Goal: Information Seeking & Learning: Learn about a topic

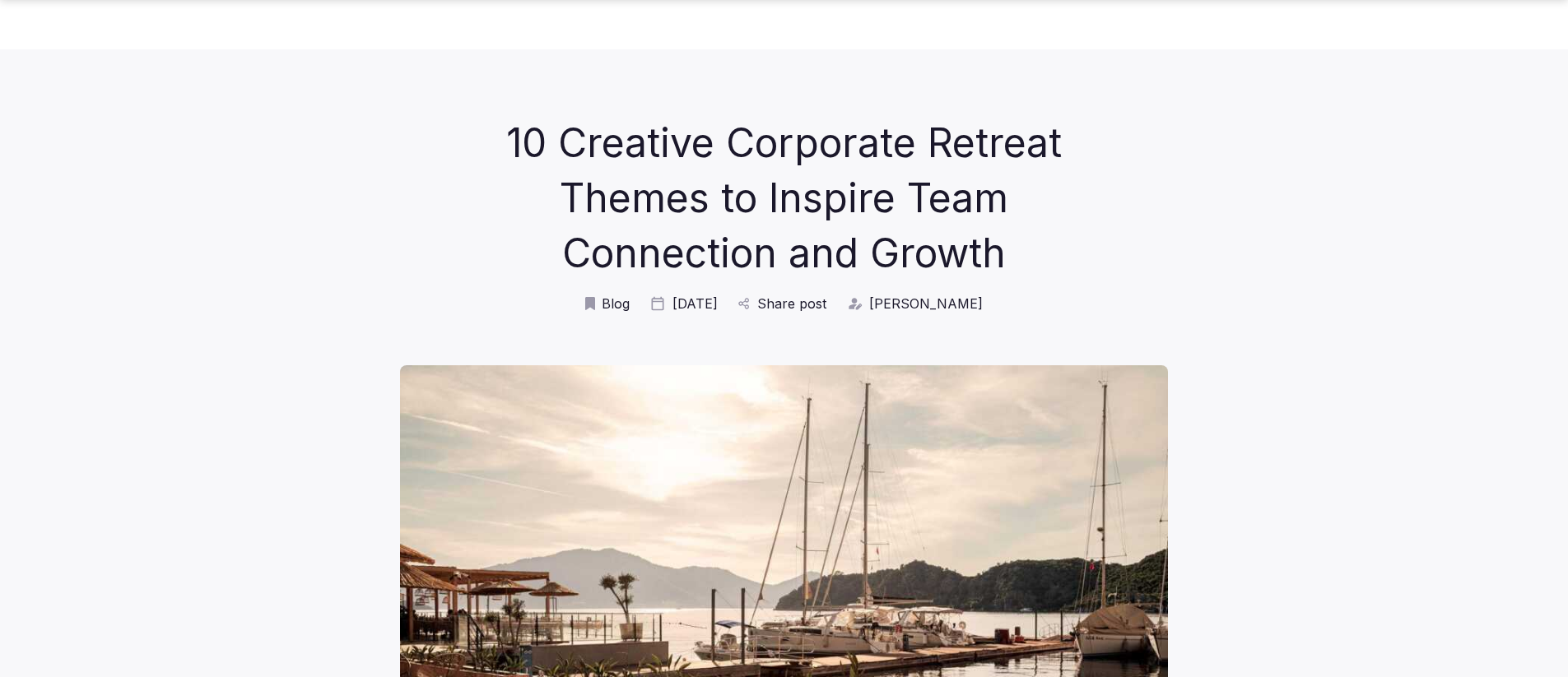
scroll to position [9011, 0]
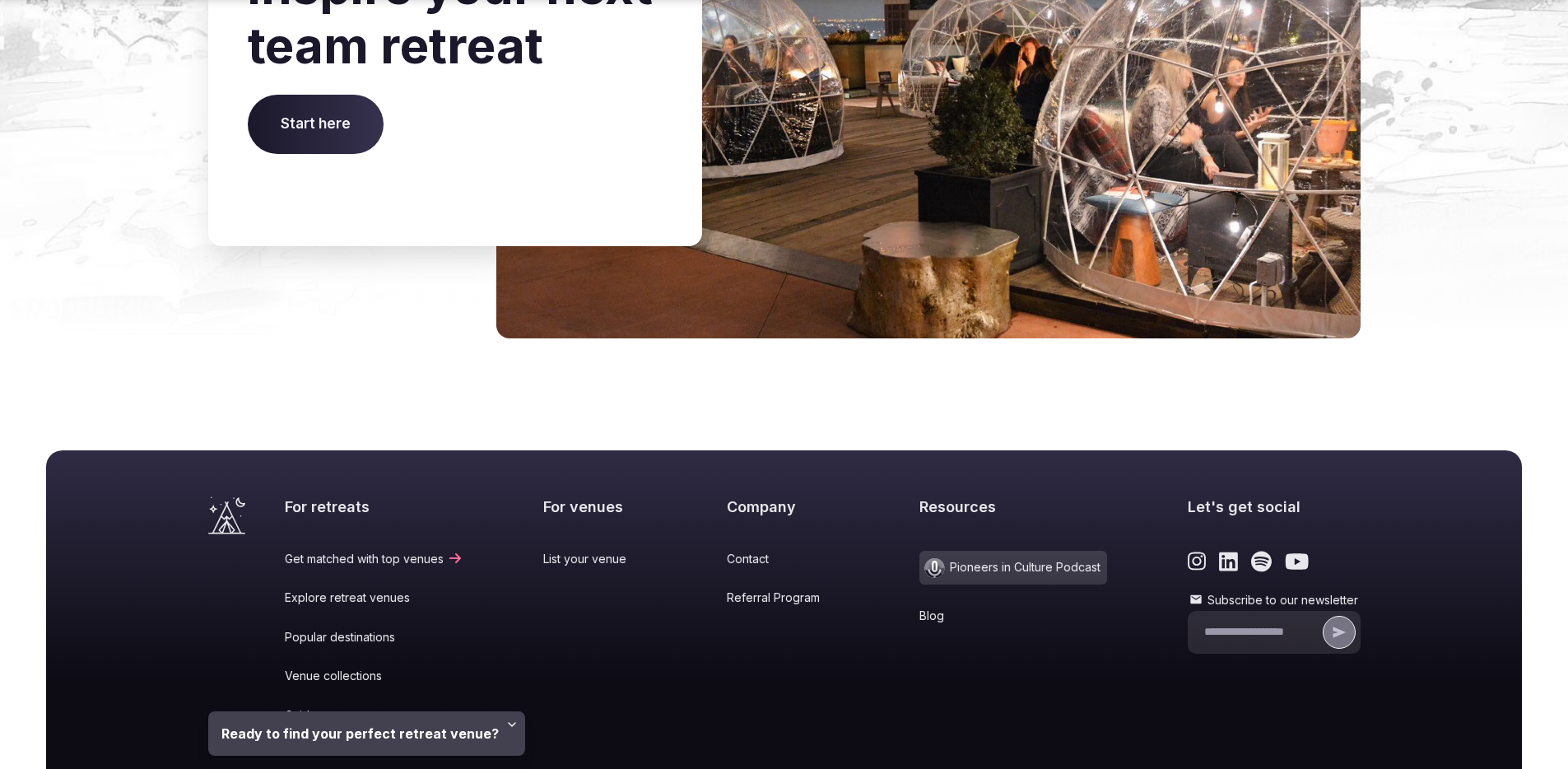
scroll to position [5718, 0]
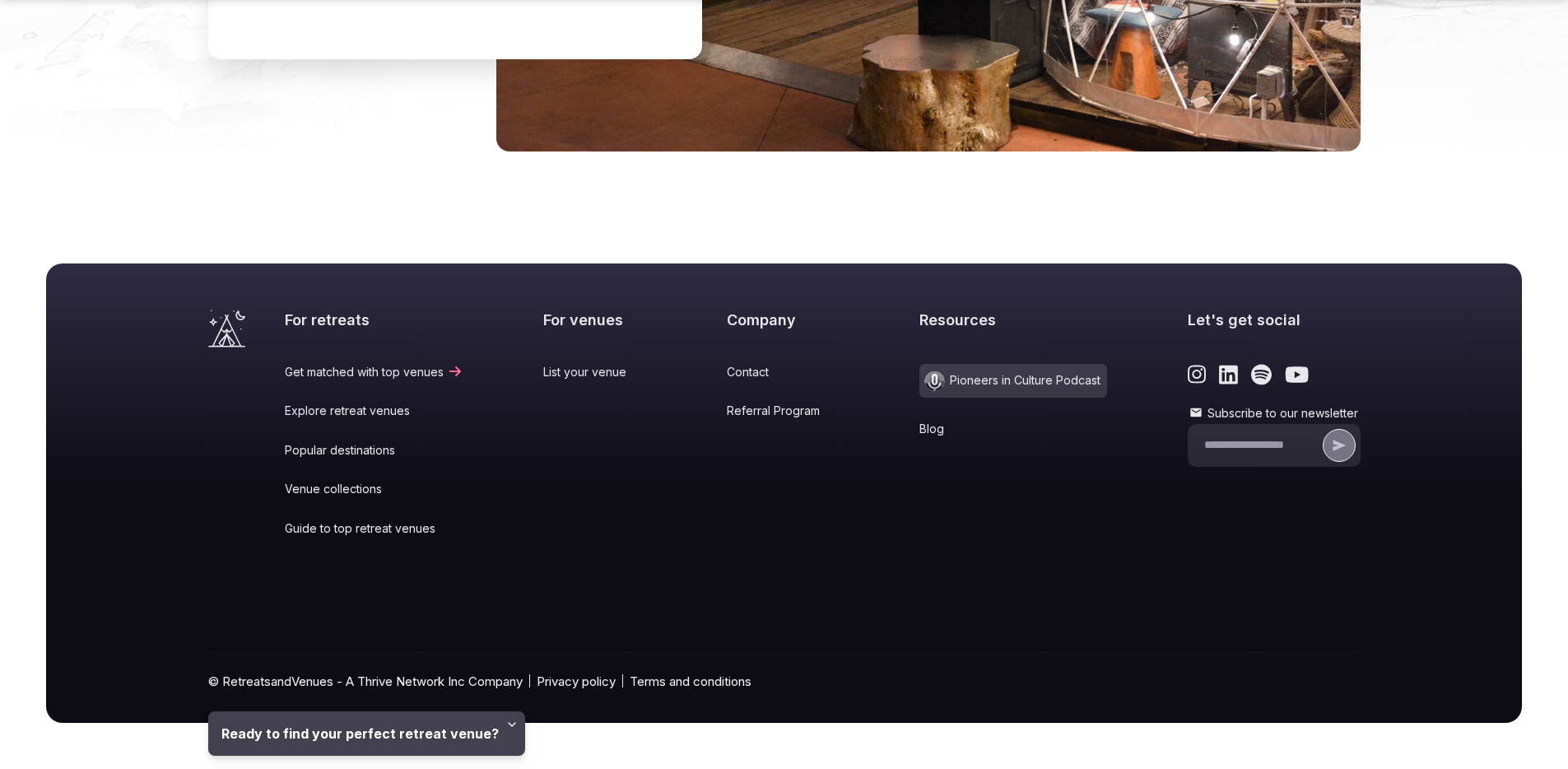
click at [926, 428] on link "Blog" at bounding box center [1013, 429] width 188 height 17
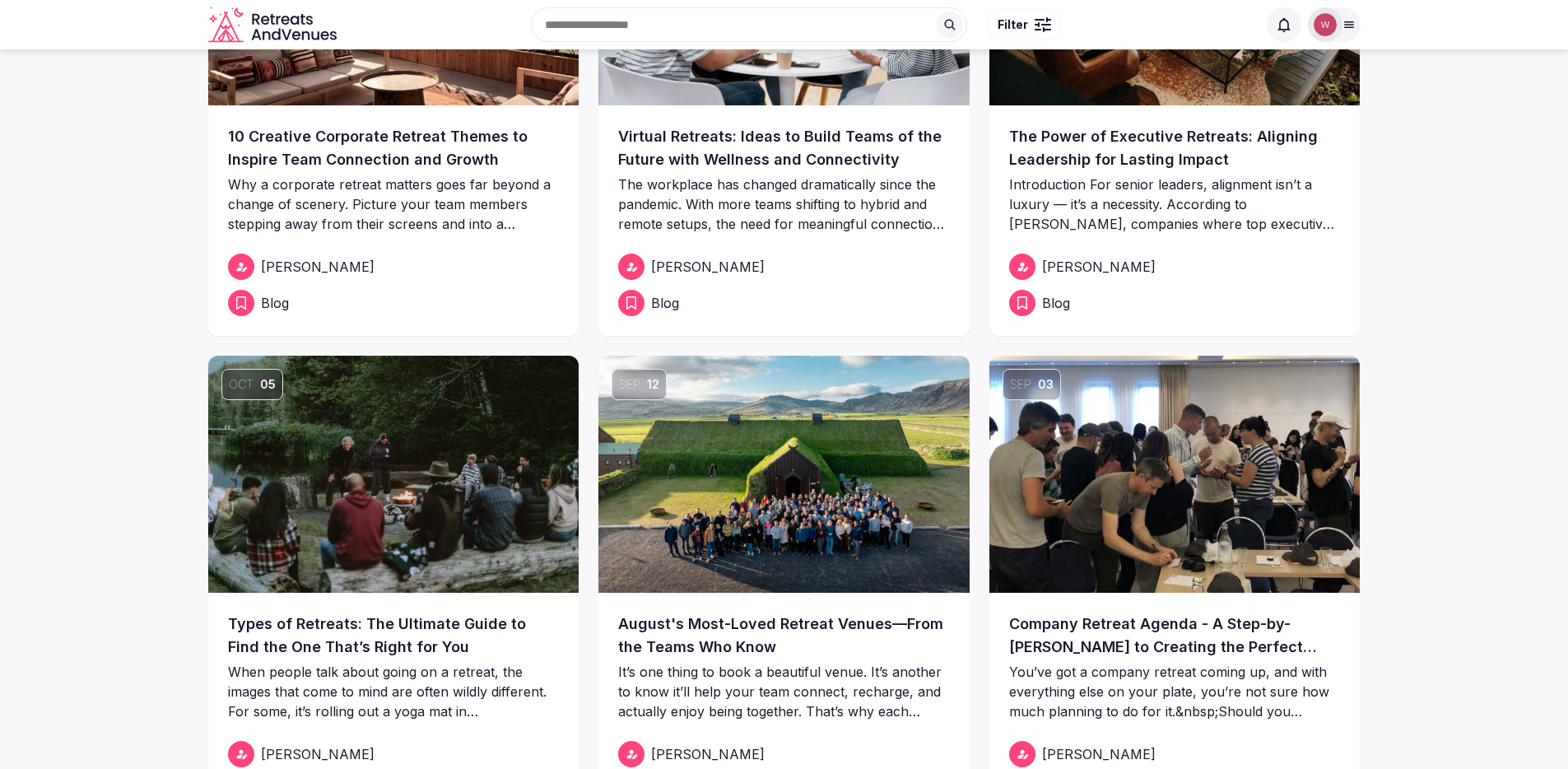
scroll to position [270, 0]
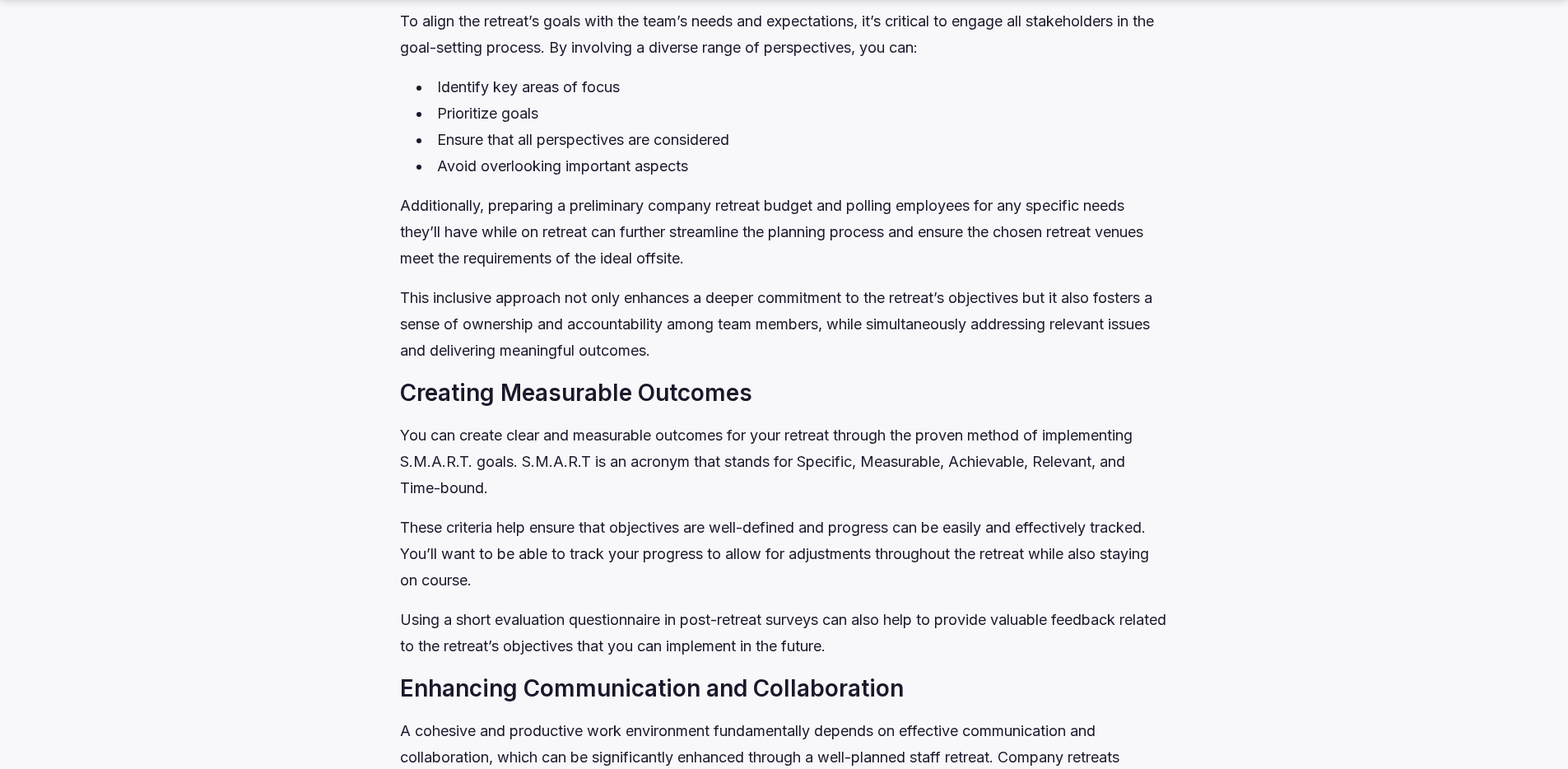
scroll to position [9333, 0]
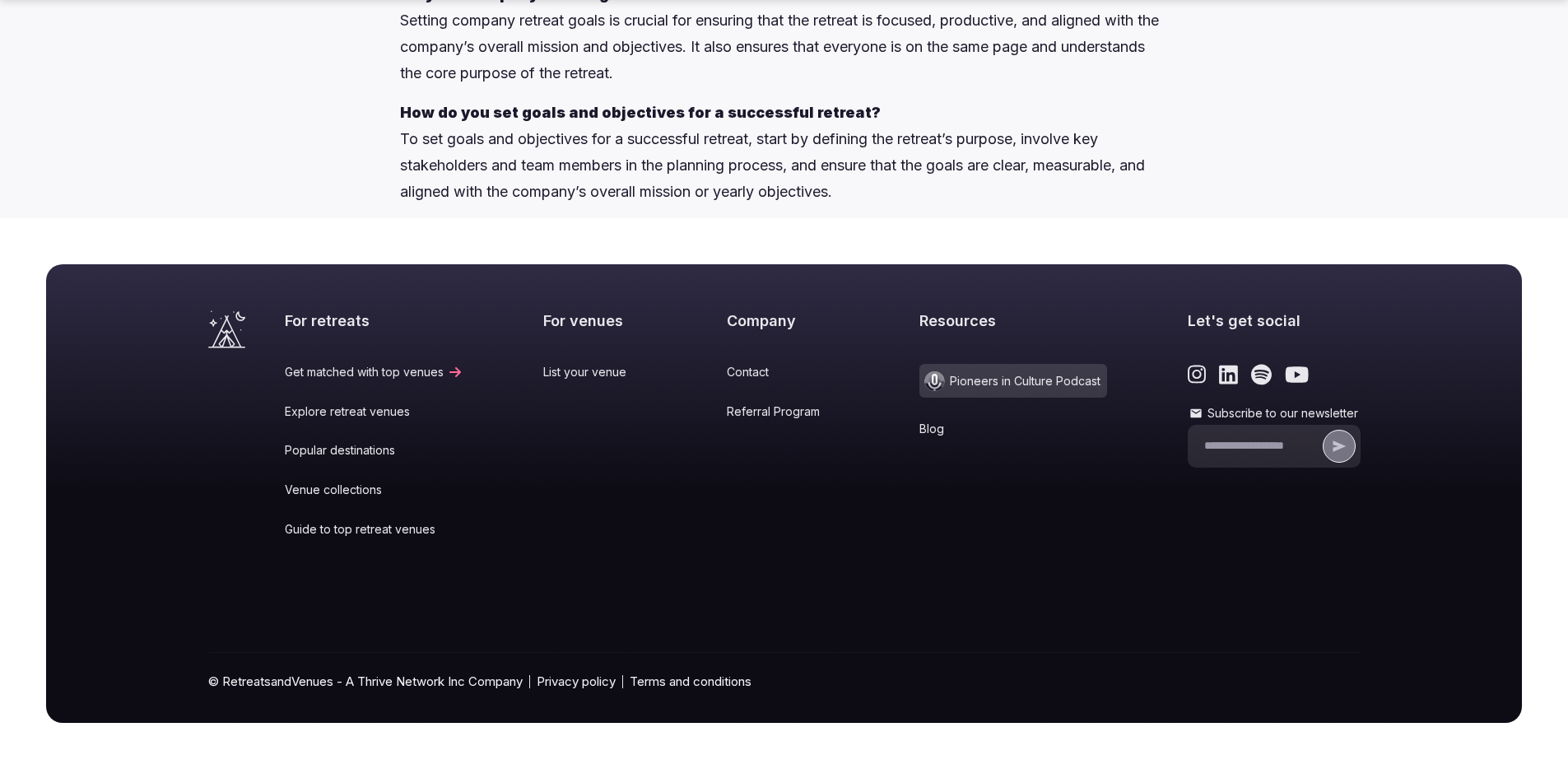
click at [927, 428] on link "Blog" at bounding box center [1013, 429] width 188 height 17
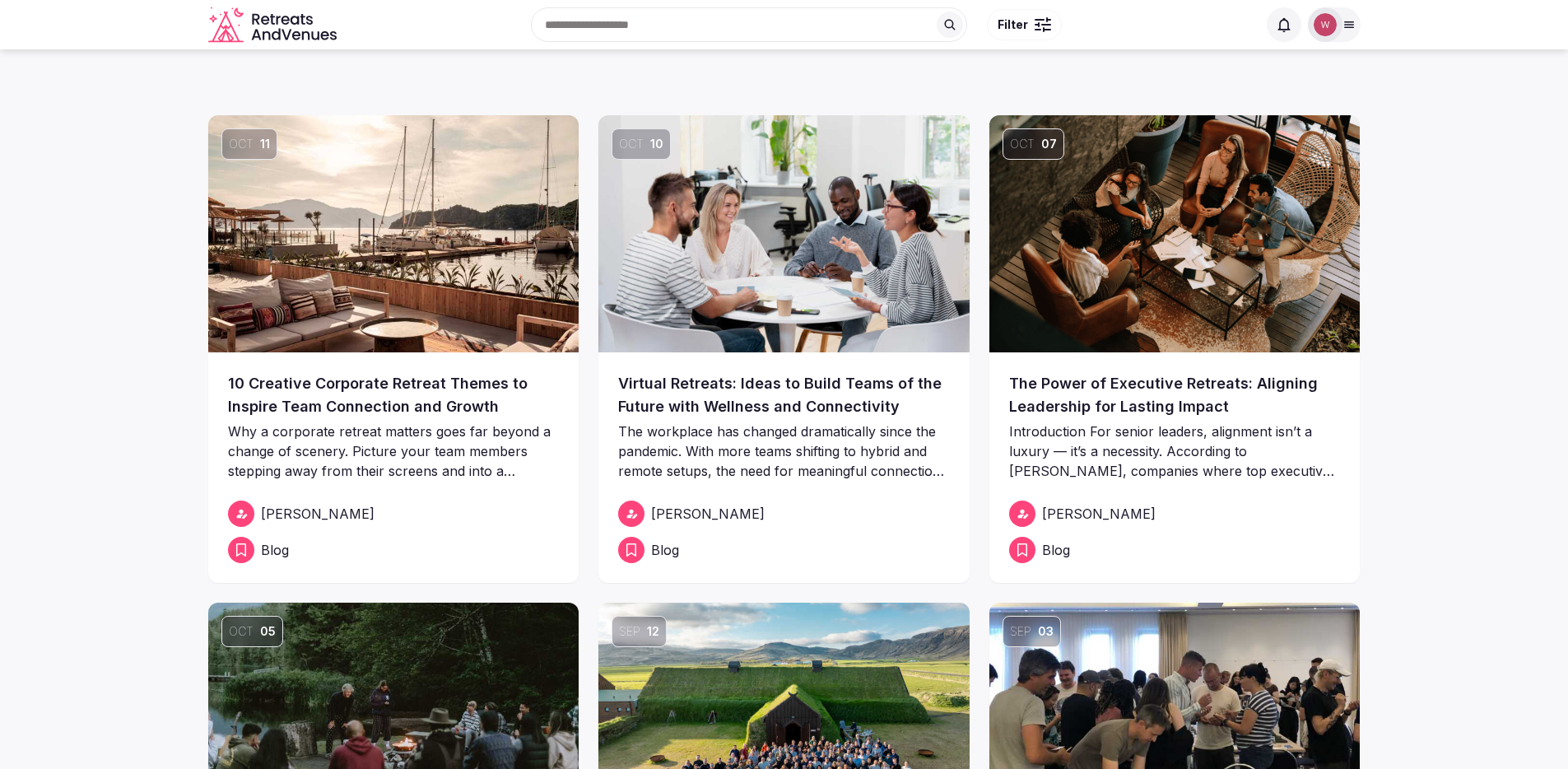
click at [427, 277] on img at bounding box center [393, 233] width 371 height 237
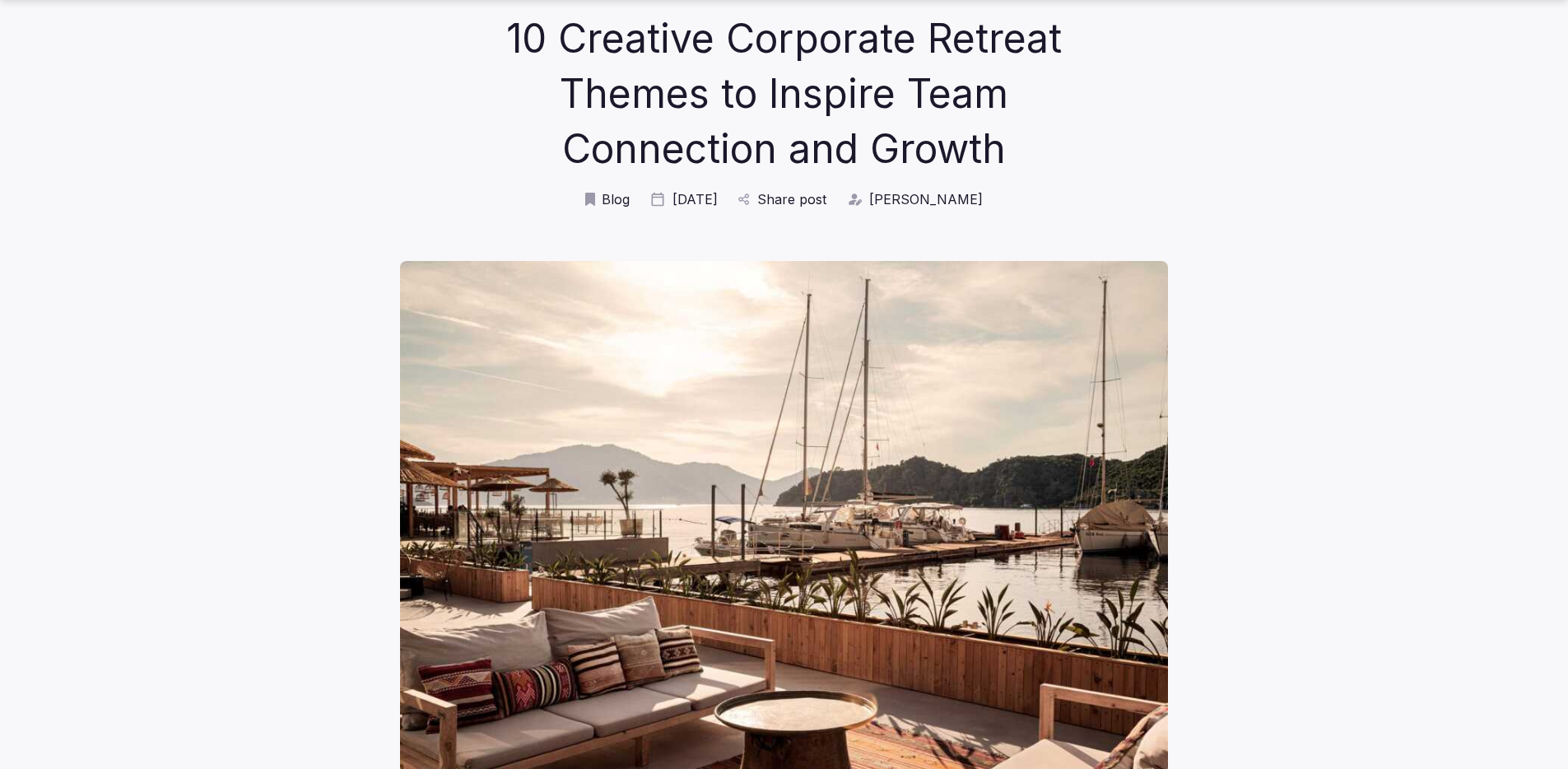
scroll to position [322, 0]
